Goal: Task Accomplishment & Management: Manage account settings

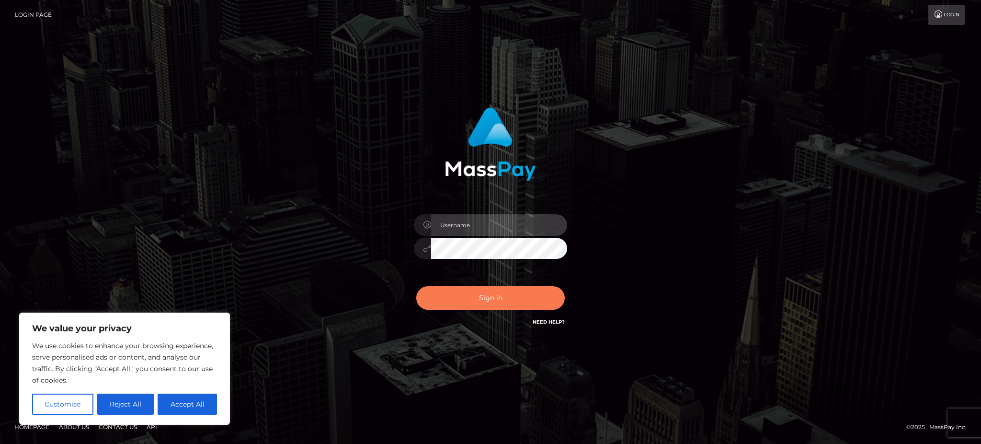
type input "Gaizelle"
click at [479, 291] on button "Sign in" at bounding box center [490, 297] width 148 height 23
type input "Gaizelle"
click at [461, 303] on button "Sign in" at bounding box center [490, 297] width 148 height 23
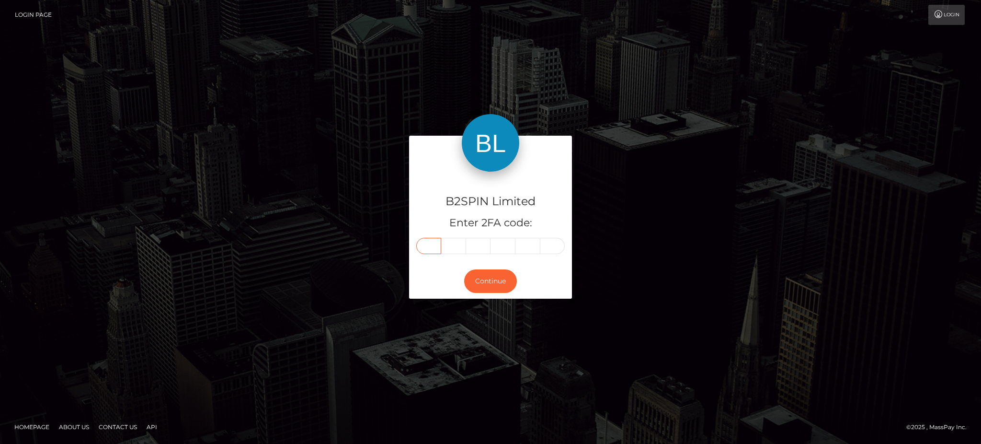
click at [438, 245] on input "text" at bounding box center [428, 246] width 25 height 16
type input "0"
type input "5"
type input "1"
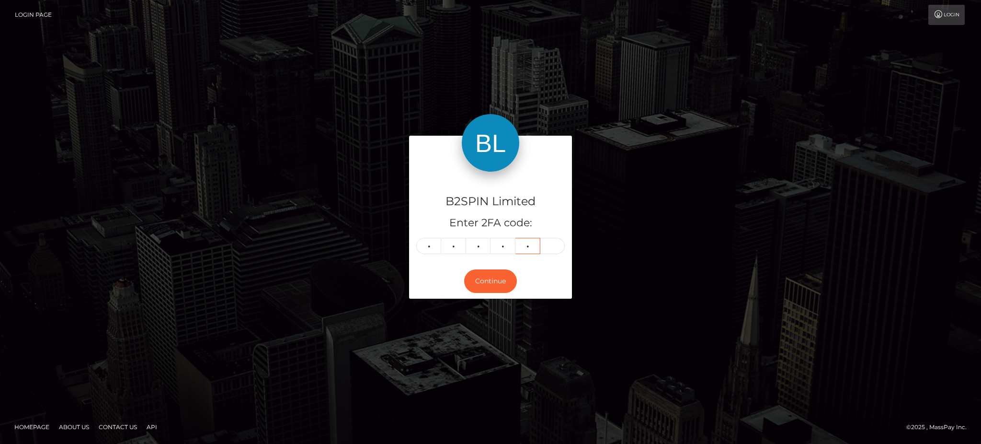
type input "1"
type input "2"
click at [500, 279] on button "Continue" at bounding box center [490, 280] width 53 height 23
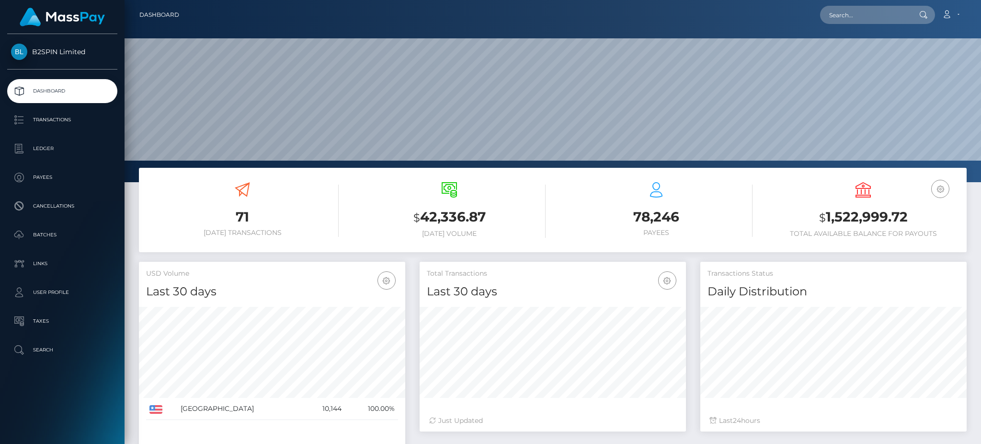
scroll to position [170, 266]
click at [839, 203] on div "USD Balance $ 1,522,999.72 Total Available Balance for Payouts" at bounding box center [863, 210] width 193 height 56
copy h3 "1,522,999.72"
